Goal: Check status: Check status

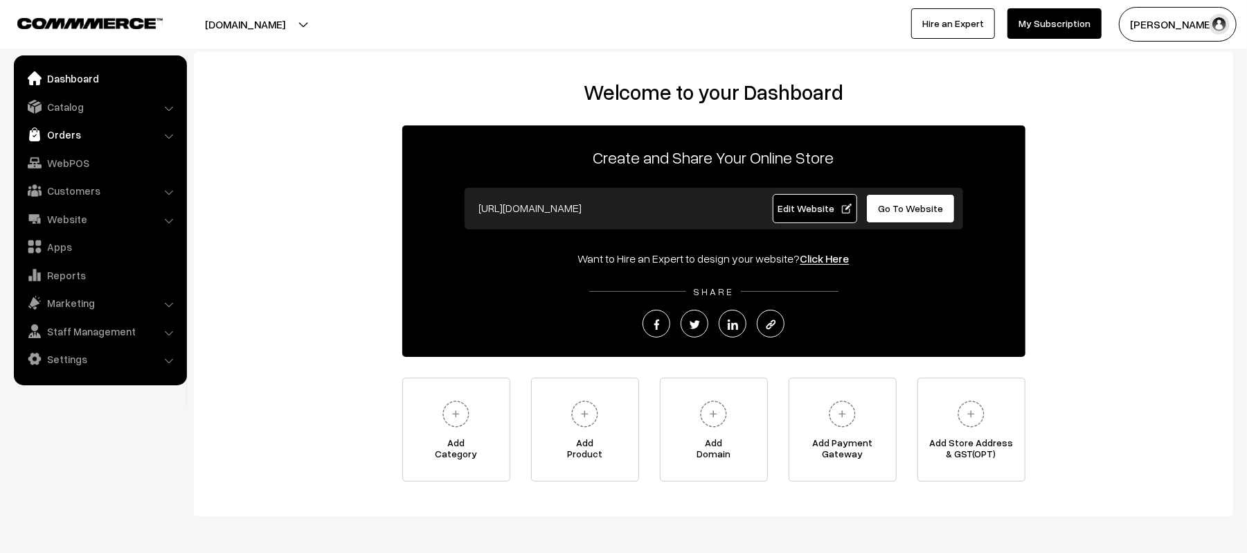
click at [64, 133] on link "Orders" at bounding box center [99, 134] width 165 height 25
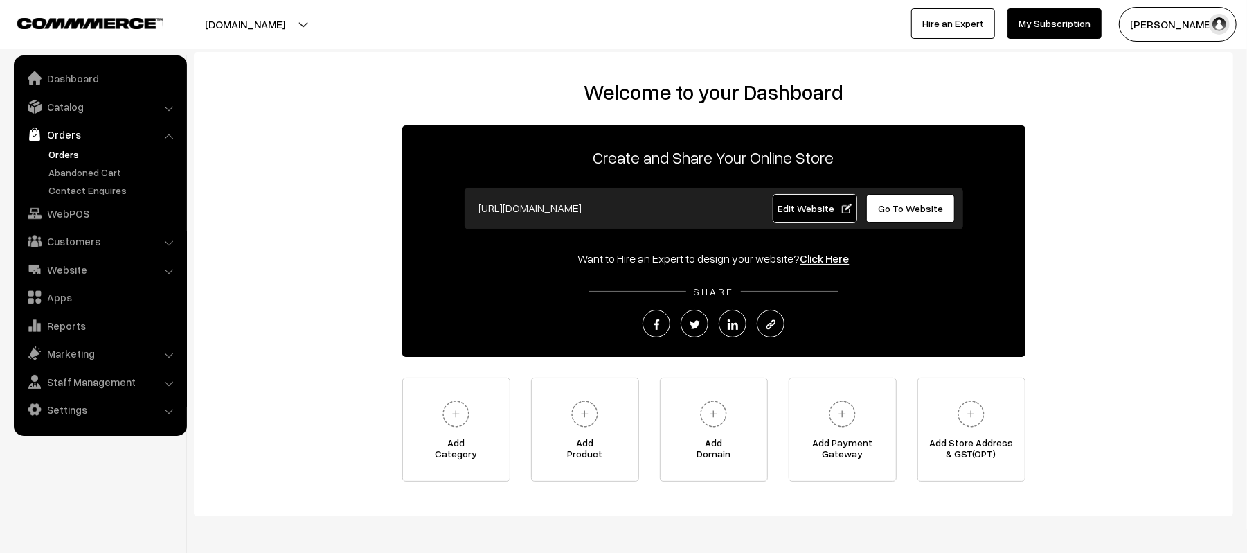
click at [66, 155] on link "Orders" at bounding box center [113, 154] width 137 height 15
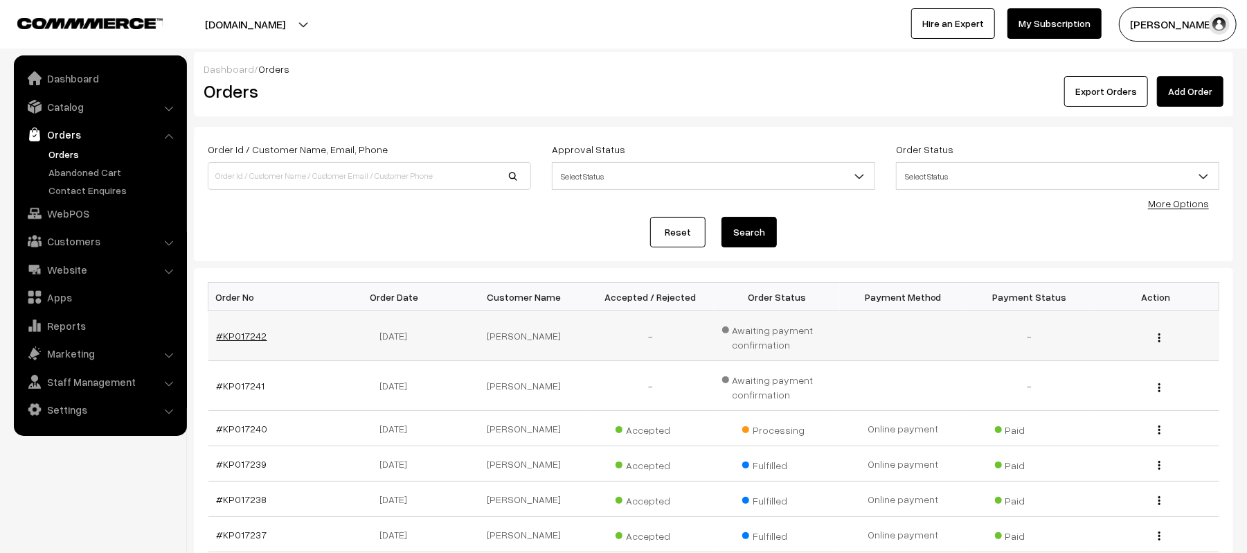
click at [244, 341] on link "#KP017242" at bounding box center [242, 336] width 51 height 12
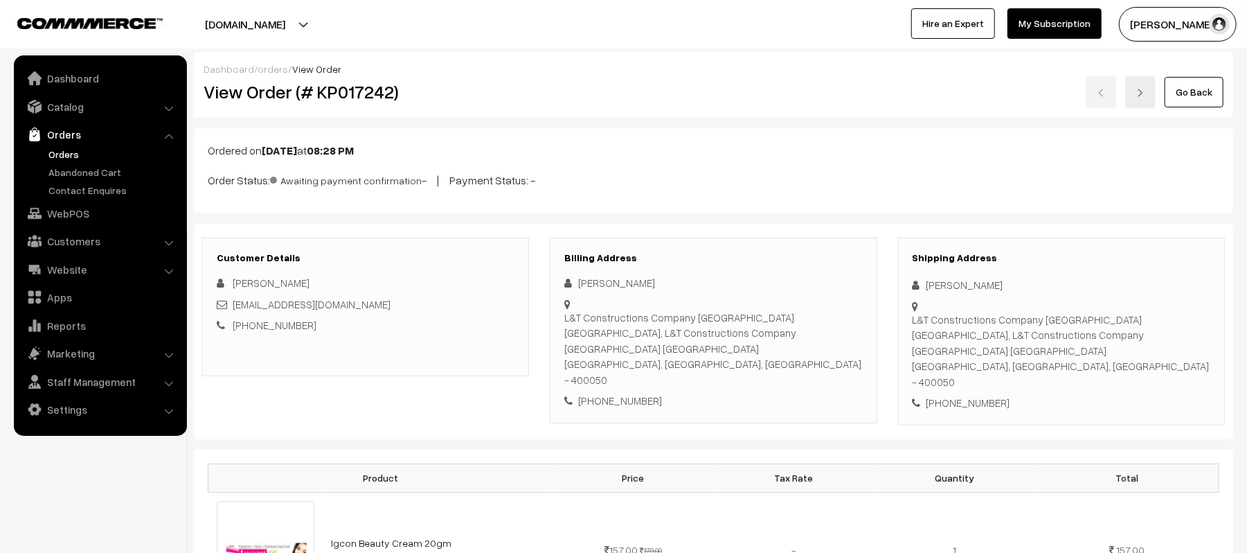
click at [68, 148] on link "Orders" at bounding box center [113, 154] width 137 height 15
